Goal: Register for event/course

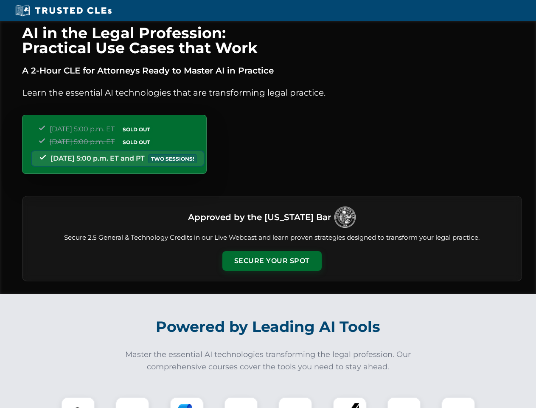
click at [272, 261] on button "Secure Your Spot" at bounding box center [272, 261] width 99 height 20
click at [78, 402] on img at bounding box center [78, 413] width 25 height 25
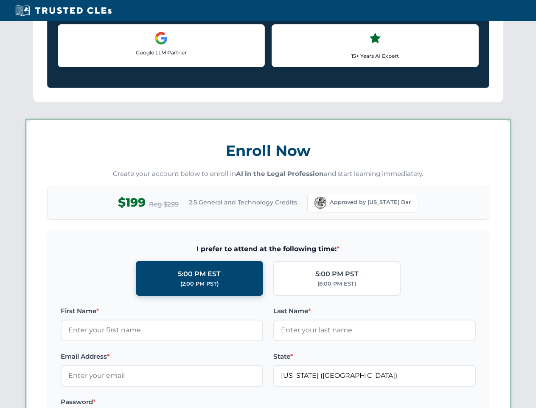
click at [187, 402] on div "AI in the Legal Profession: Practical Use Cases that Work A 2-Hour CLE for Atto…" at bounding box center [268, 398] width 536 height 1986
